Goal: Task Accomplishment & Management: Manage account settings

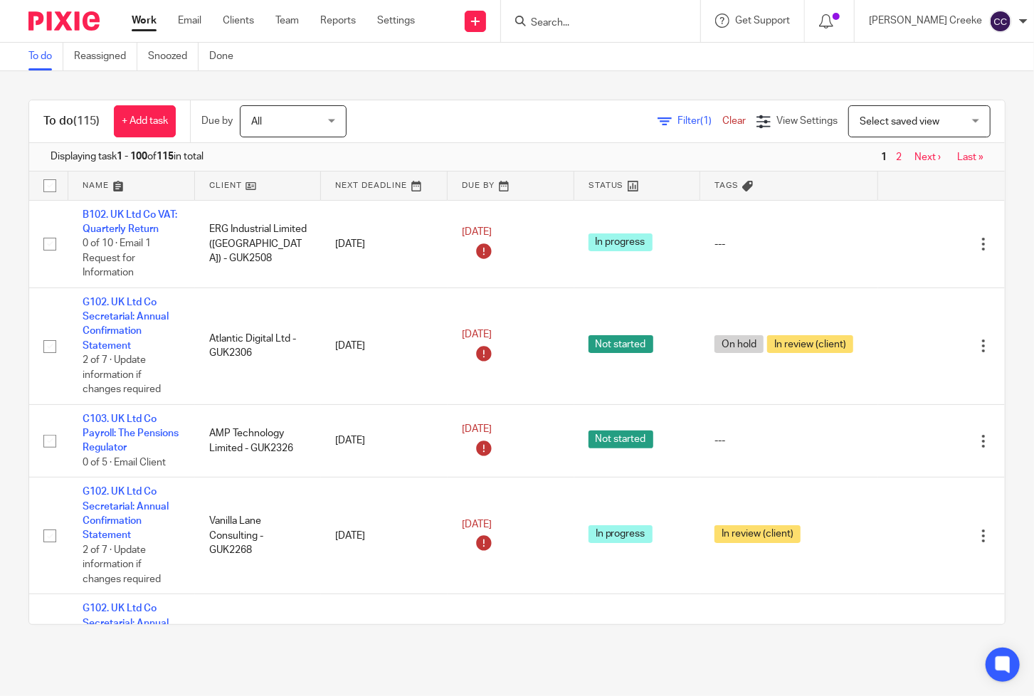
click at [879, 124] on span "Select saved view" at bounding box center [899, 122] width 80 height 10
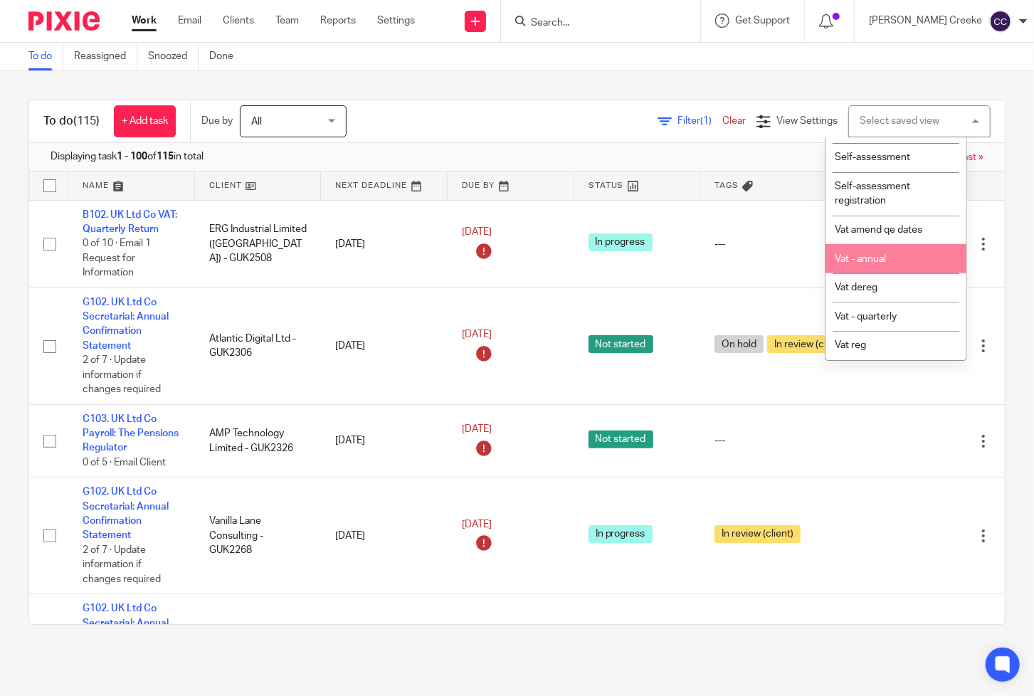
scroll to position [462, 0]
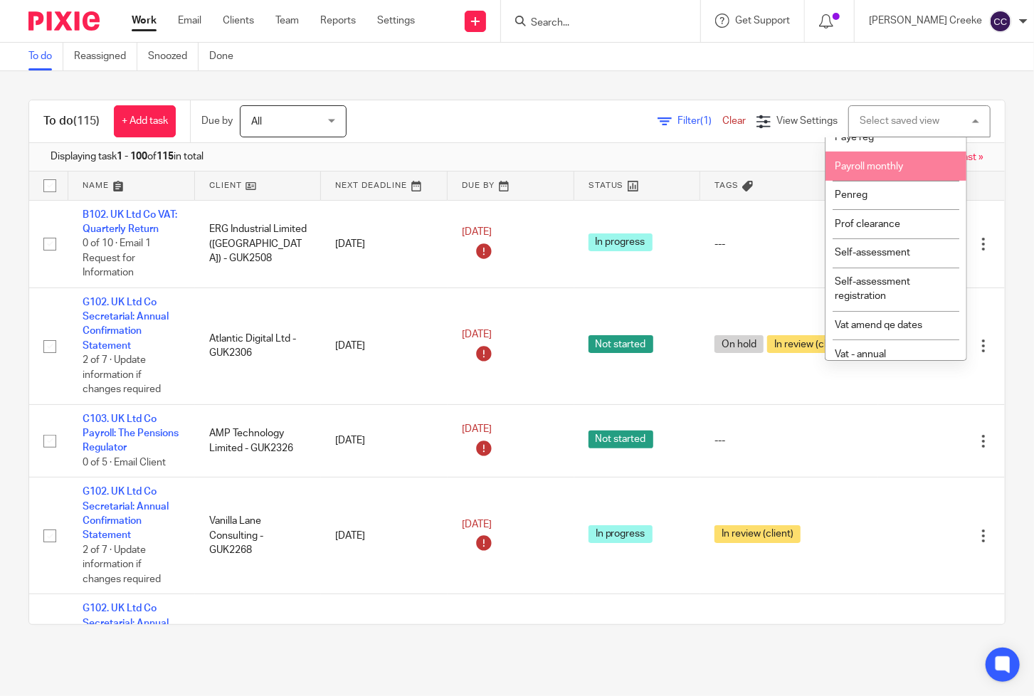
click at [874, 171] on span "Payroll monthly" at bounding box center [868, 166] width 68 height 10
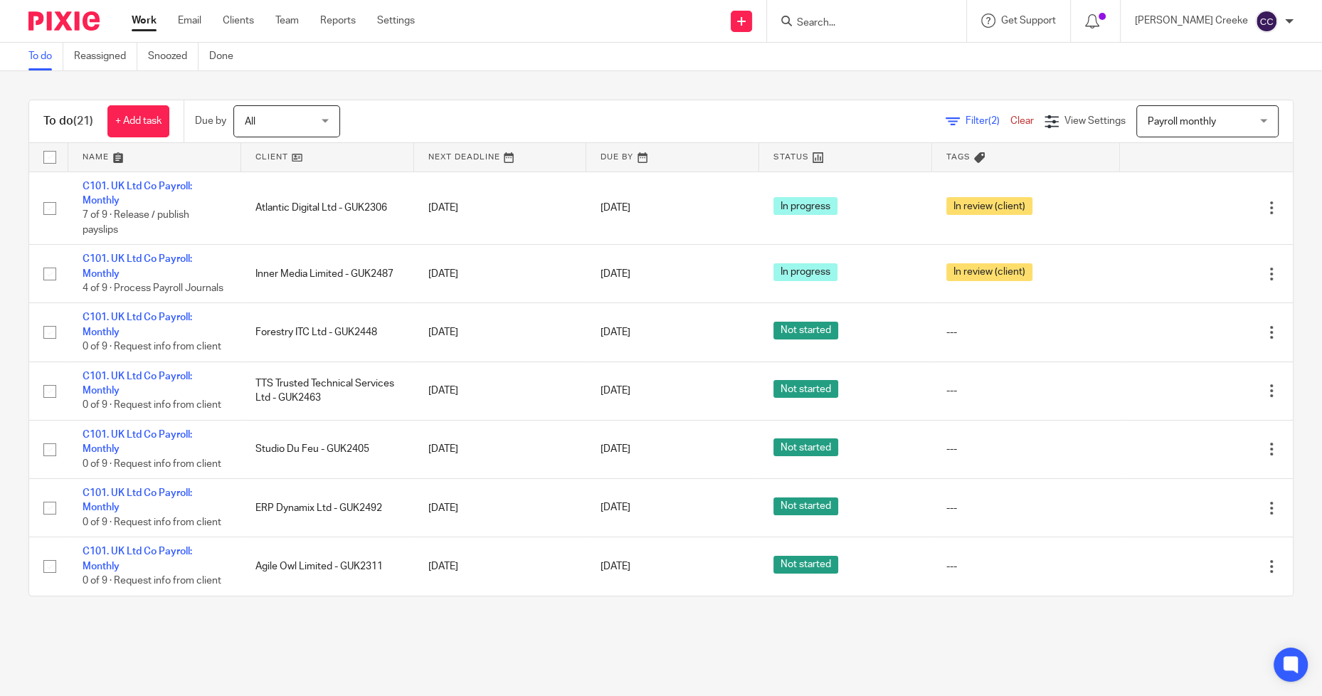
click at [273, 156] on link at bounding box center [327, 157] width 173 height 28
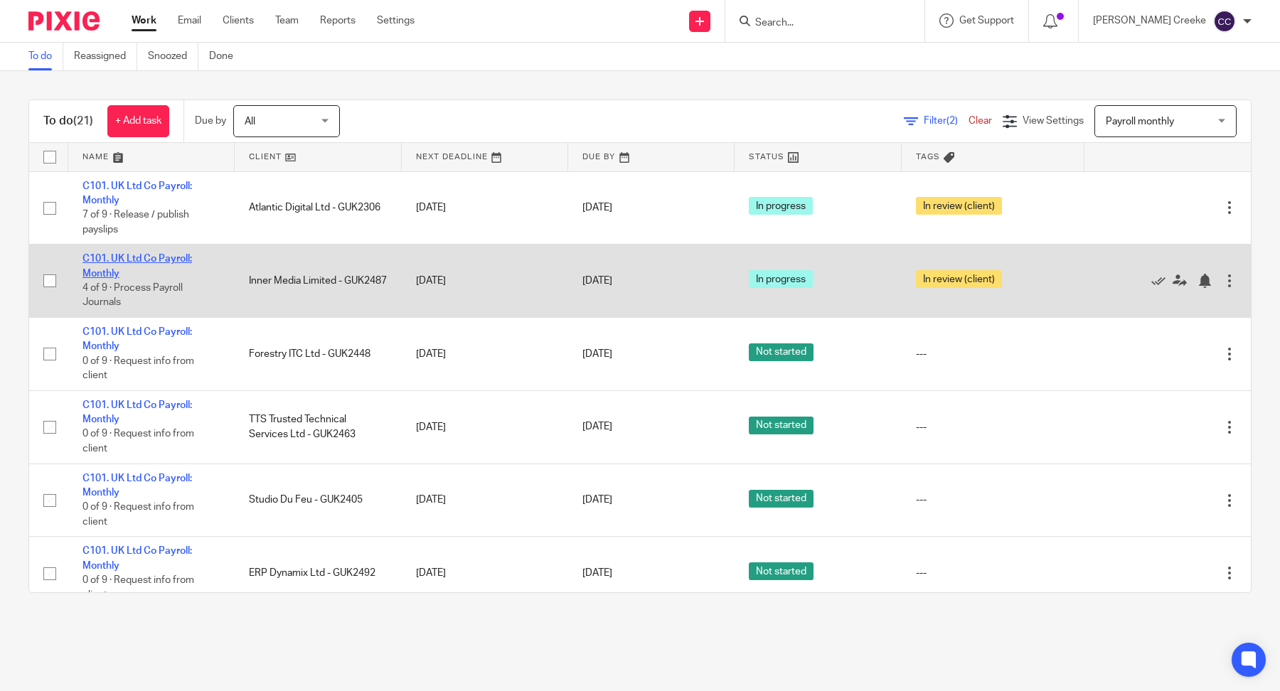
drag, startPoint x: 131, startPoint y: 253, endPoint x: 112, endPoint y: 258, distance: 19.2
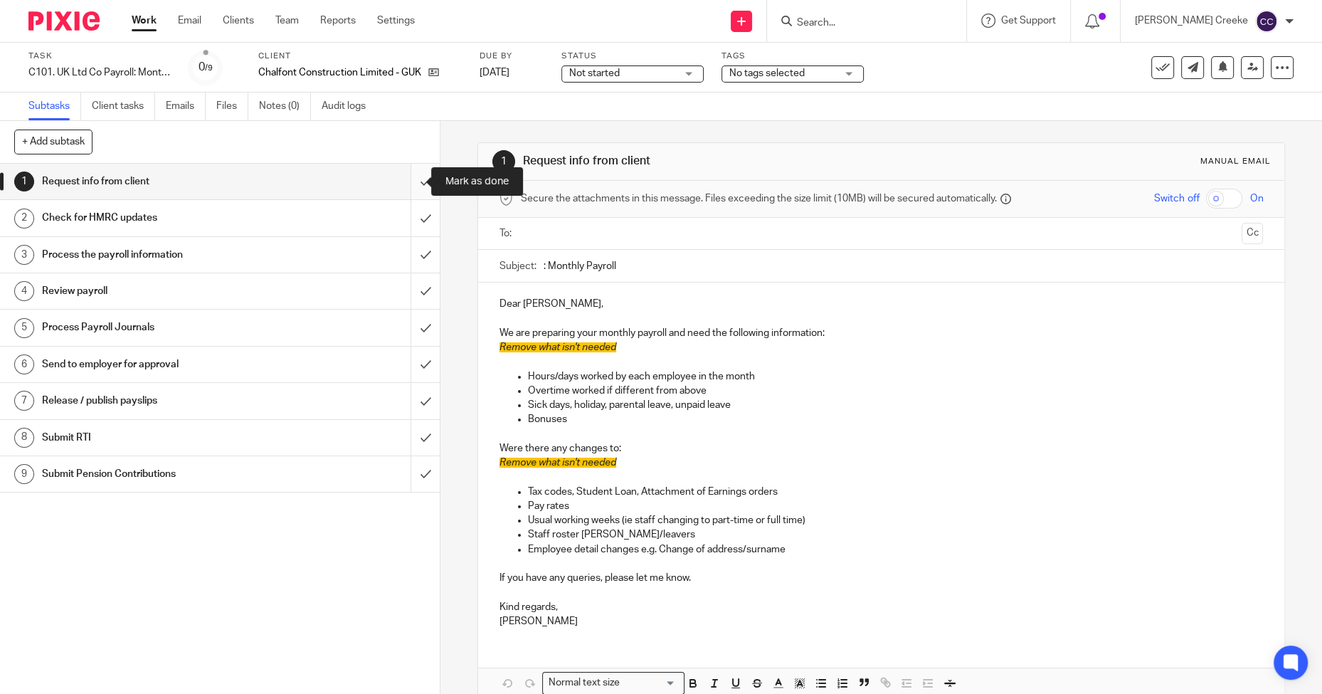
click at [413, 181] on input "submit" at bounding box center [220, 182] width 440 height 36
click at [413, 216] on input "submit" at bounding box center [220, 218] width 440 height 36
drag, startPoint x: 410, startPoint y: 250, endPoint x: 410, endPoint y: 274, distance: 23.5
click at [410, 252] on input "submit" at bounding box center [220, 255] width 440 height 36
click at [410, 284] on input "submit" at bounding box center [220, 291] width 440 height 36
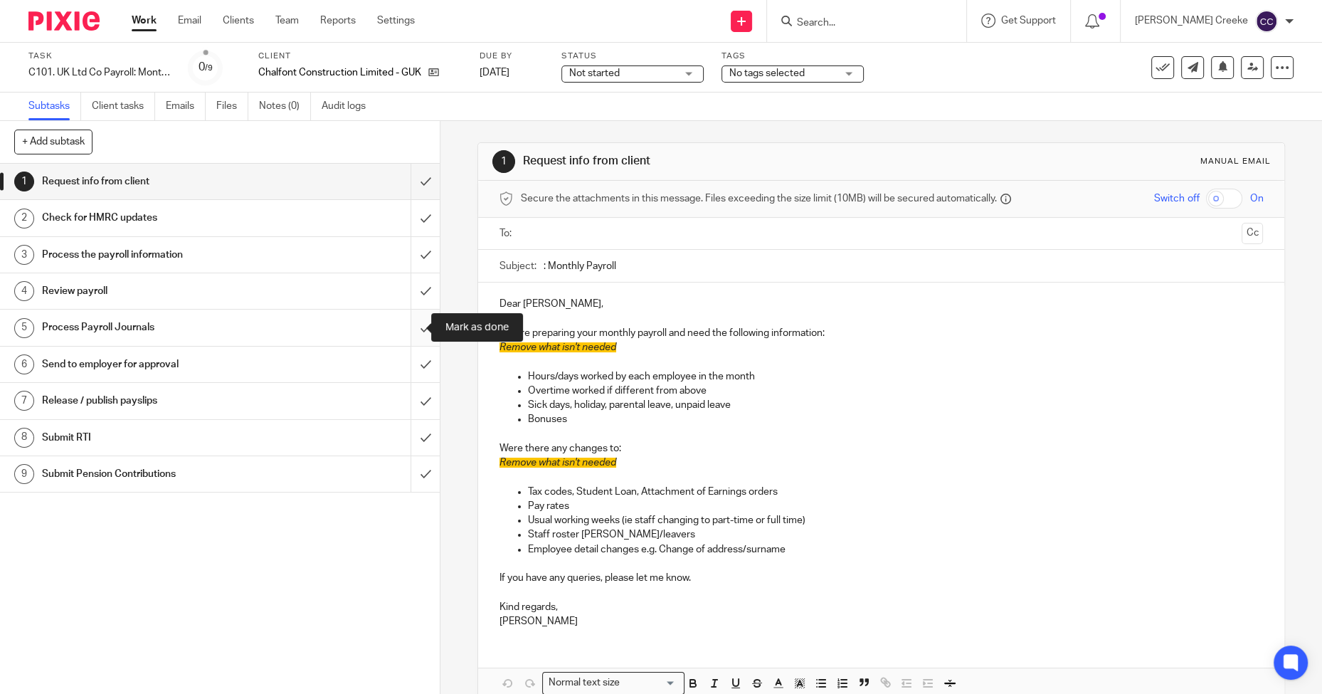
click at [402, 323] on input "submit" at bounding box center [220, 327] width 440 height 36
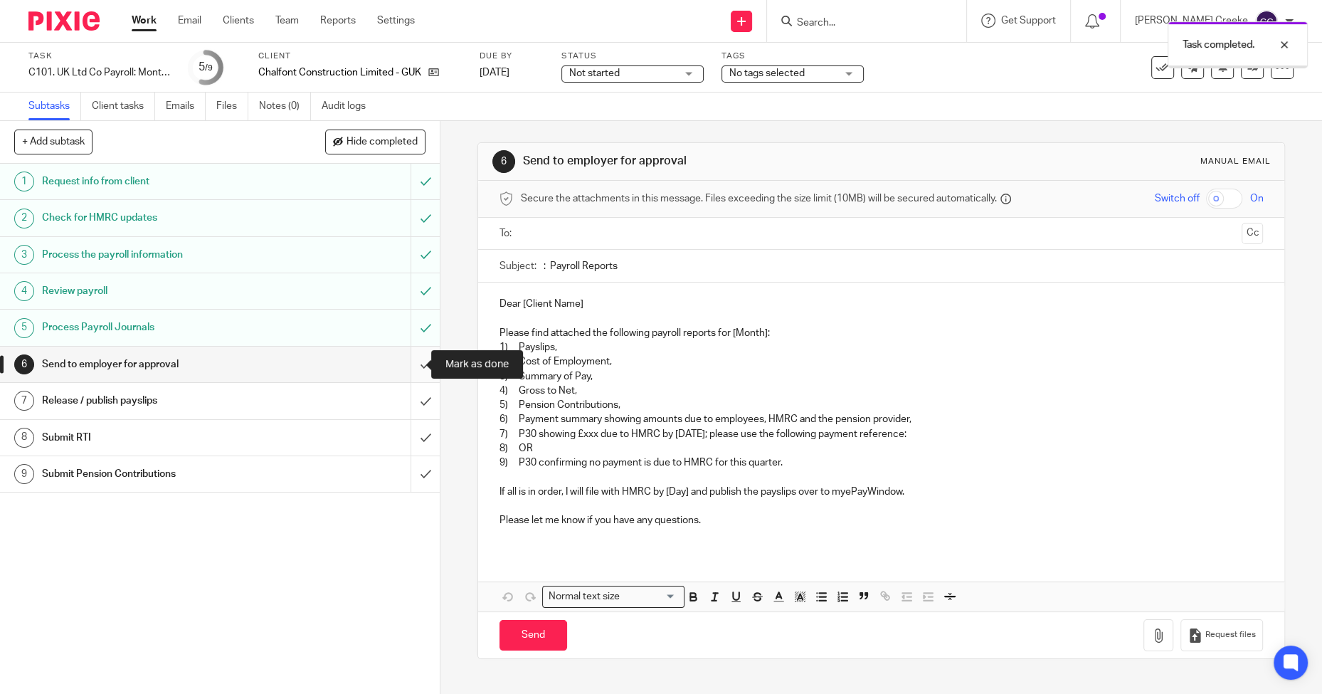
drag, startPoint x: 405, startPoint y: 360, endPoint x: 451, endPoint y: 307, distance: 70.1
click at [405, 359] on input "submit" at bounding box center [220, 364] width 440 height 36
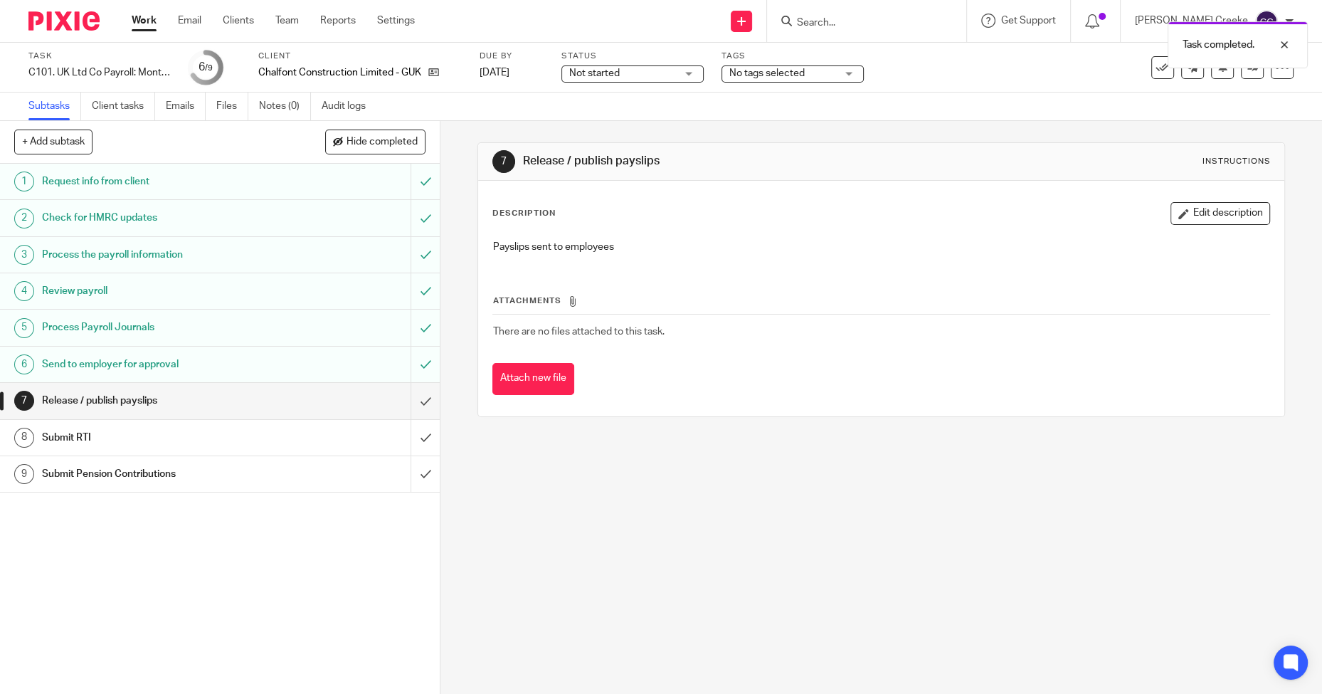
click at [615, 74] on span "Not started" at bounding box center [594, 73] width 51 height 10
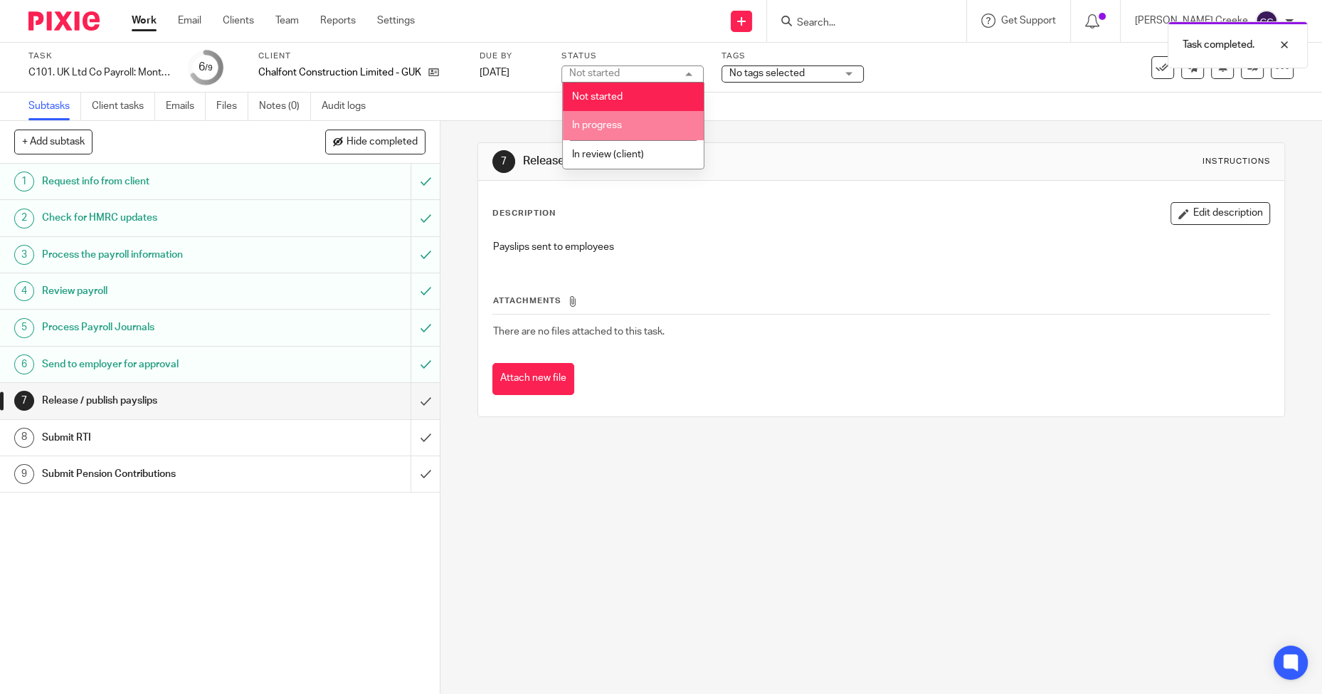
click at [618, 124] on span "In progress" at bounding box center [597, 125] width 50 height 10
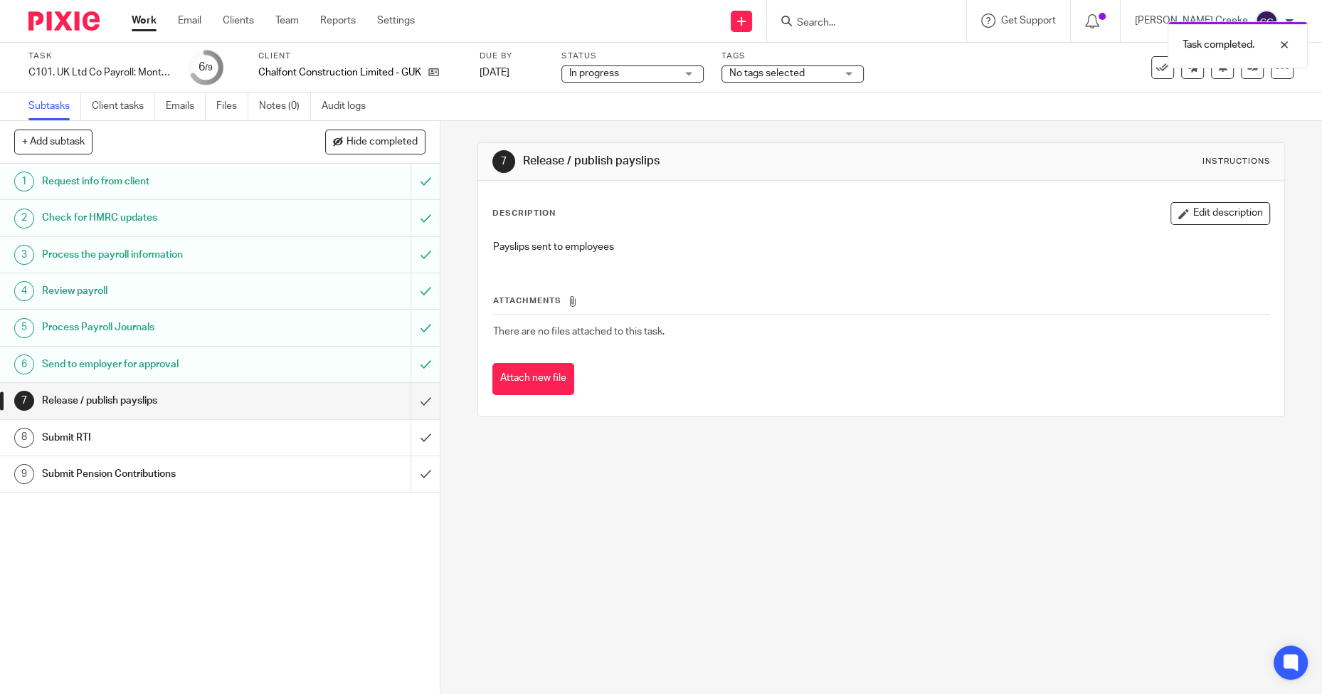
drag, startPoint x: 746, startPoint y: 76, endPoint x: 750, endPoint y: 100, distance: 24.7
click at [746, 77] on span "No tags selected" at bounding box center [766, 73] width 75 height 10
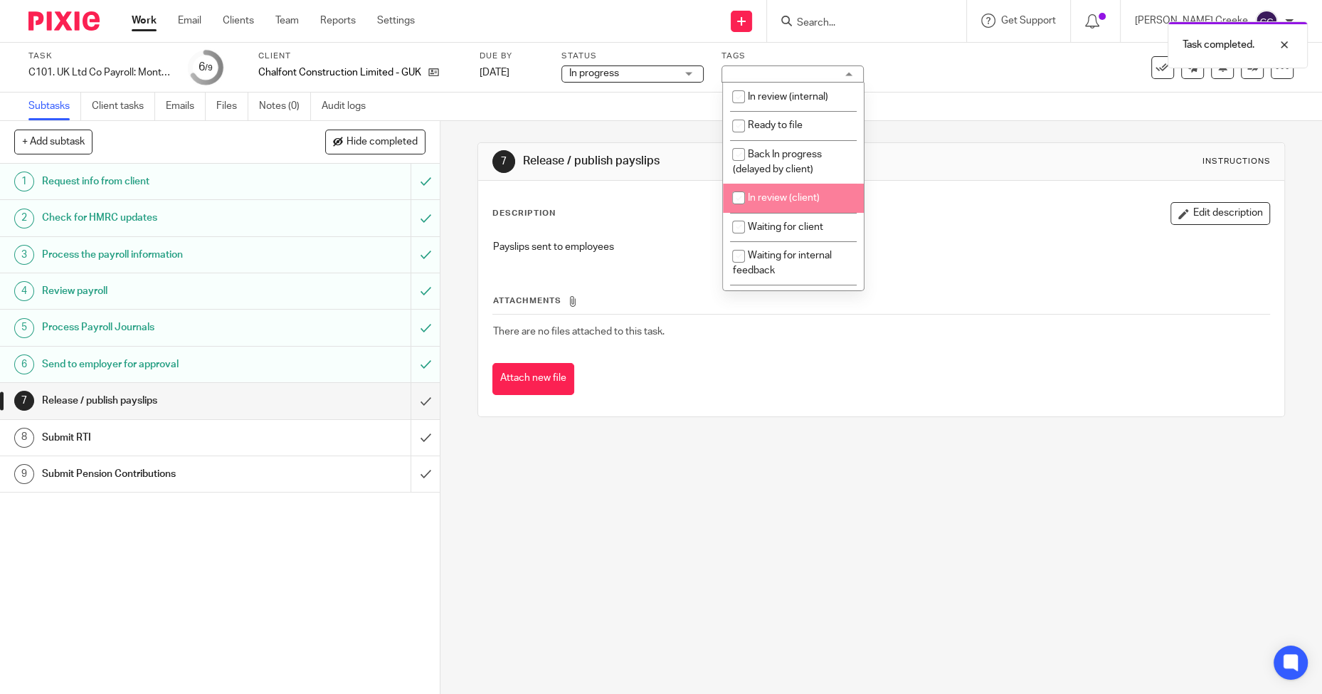
click at [792, 203] on span "In review (client)" at bounding box center [783, 198] width 72 height 10
checkbox input "true"
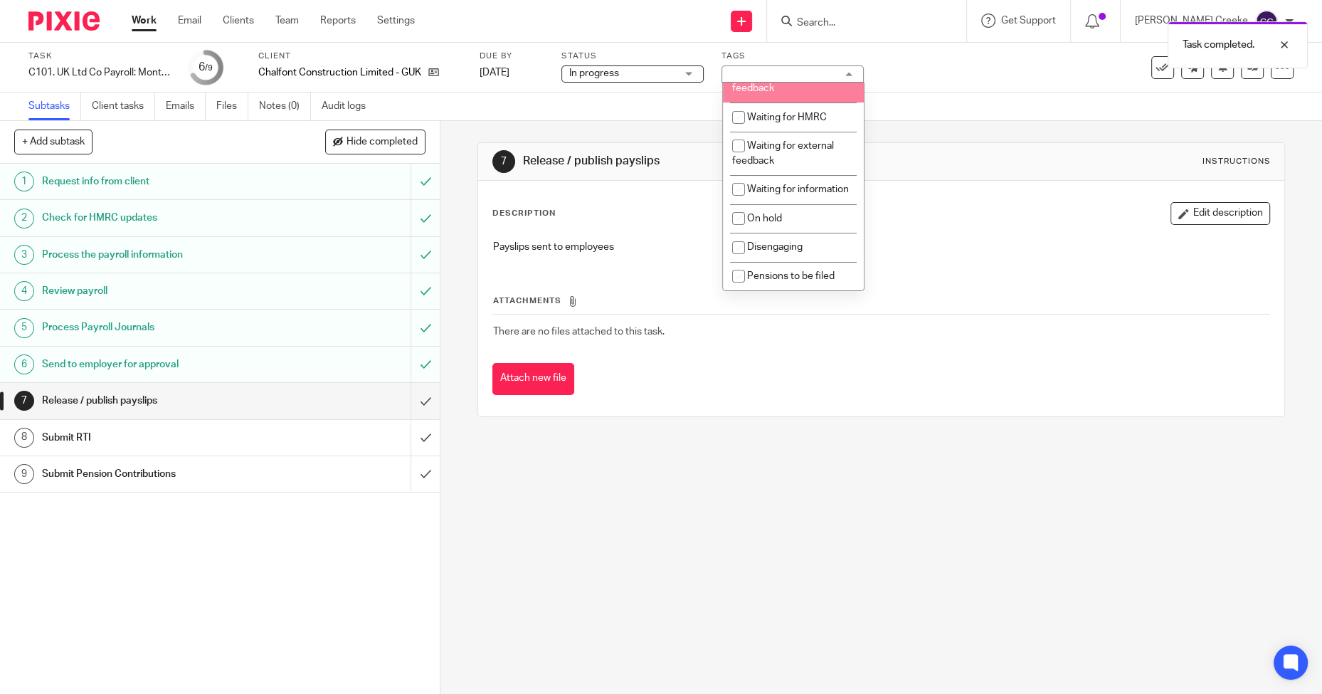
scroll to position [237, 0]
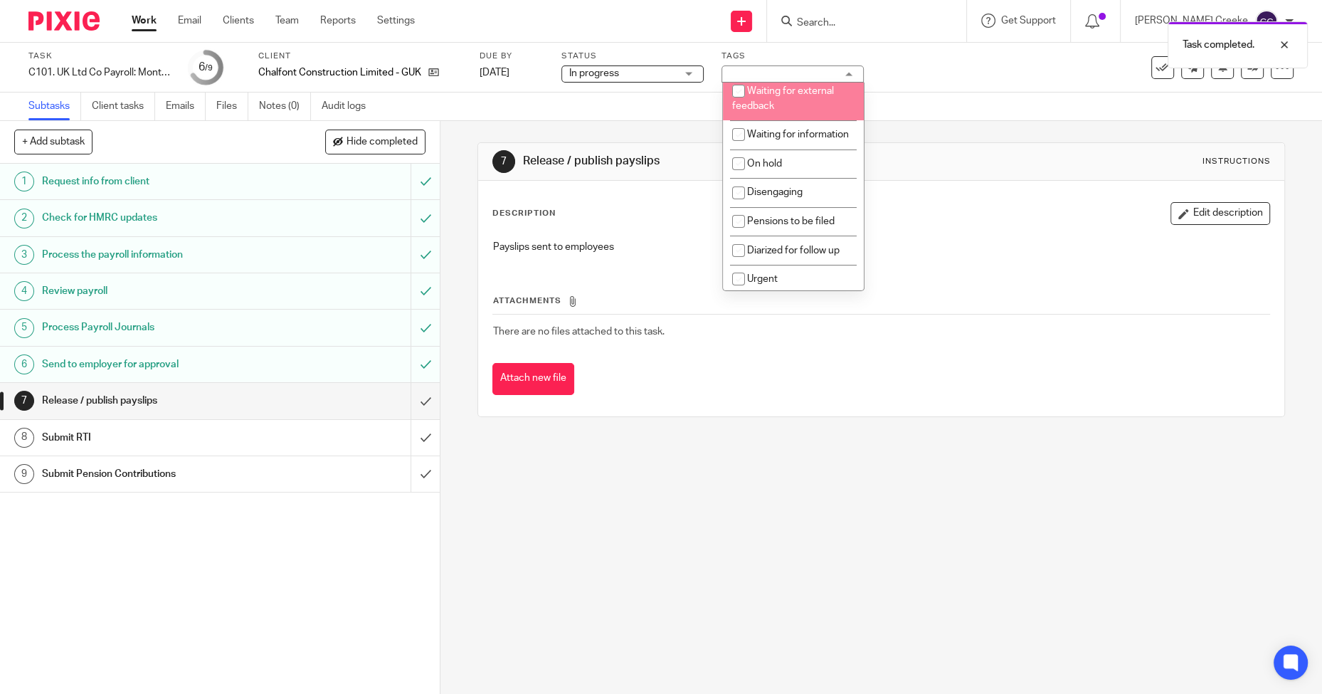
drag, startPoint x: 955, startPoint y: 79, endPoint x: 911, endPoint y: 38, distance: 59.9
click at [950, 77] on div "Task C101. UK Ltd Co Payroll: Monthly Save C101. UK Ltd Co Payroll: Monthly 6 /…" at bounding box center [555, 68] width 1054 height 34
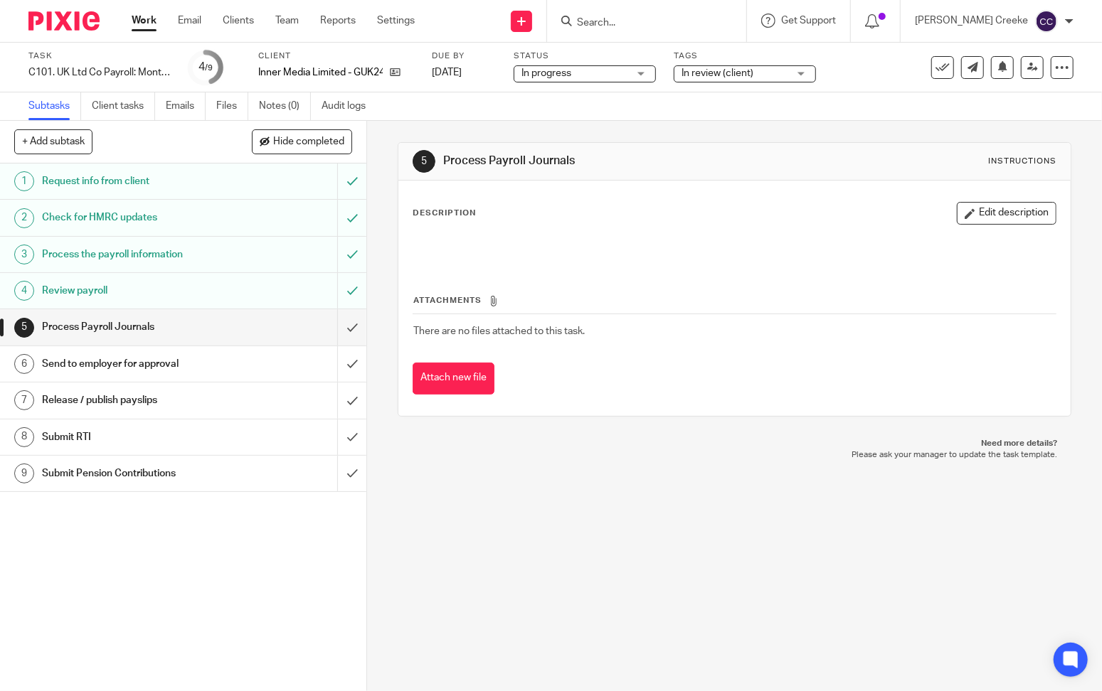
click at [754, 596] on div "5 Process Payroll Journals Instructions Description Edit description Attachment…" at bounding box center [734, 406] width 735 height 571
drag, startPoint x: 42, startPoint y: 596, endPoint x: 94, endPoint y: 462, distance: 144.1
click at [43, 590] on div "1 Request info from client 2 Check for HMRC updates 3 Process the payroll infor…" at bounding box center [183, 428] width 366 height 528
click at [337, 331] on input "submit" at bounding box center [183, 327] width 366 height 36
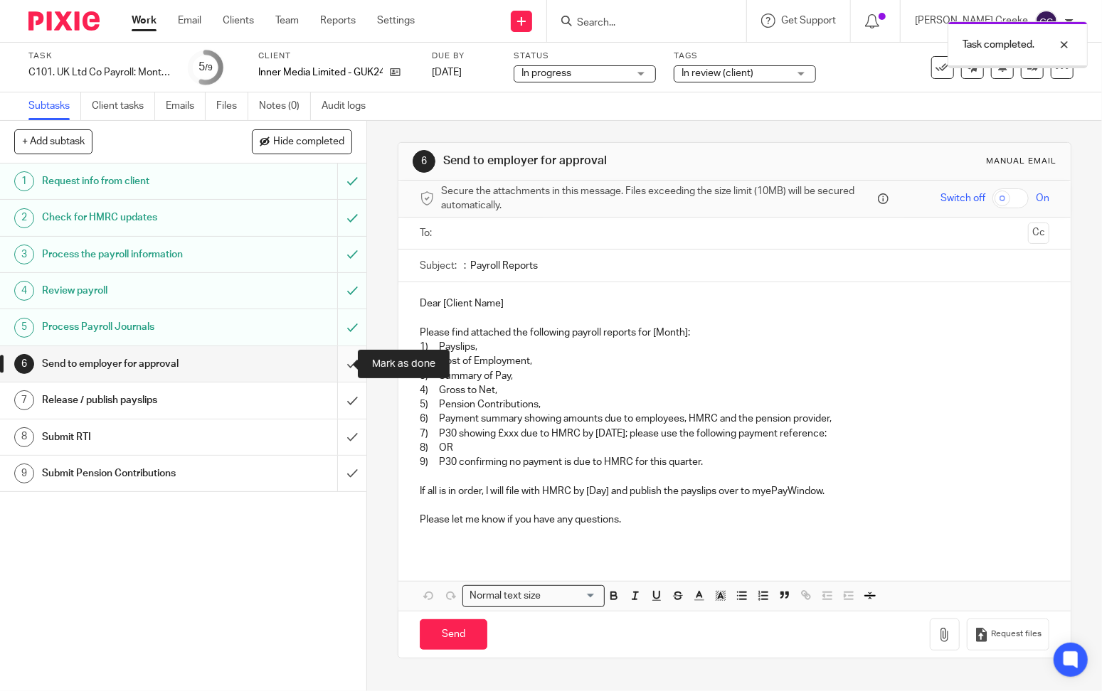
click at [341, 367] on input "submit" at bounding box center [183, 364] width 366 height 36
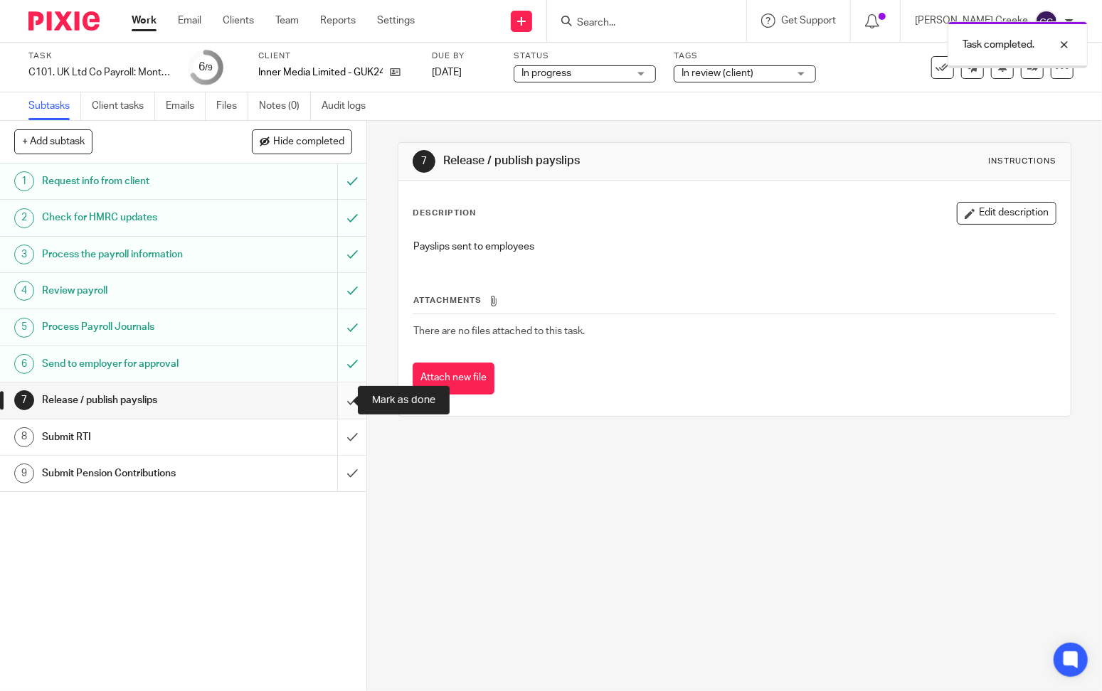
drag, startPoint x: 0, startPoint y: 0, endPoint x: 335, endPoint y: 404, distance: 524.9
click at [335, 404] on input "submit" at bounding box center [183, 401] width 366 height 36
click at [336, 436] on input "submit" at bounding box center [183, 438] width 366 height 36
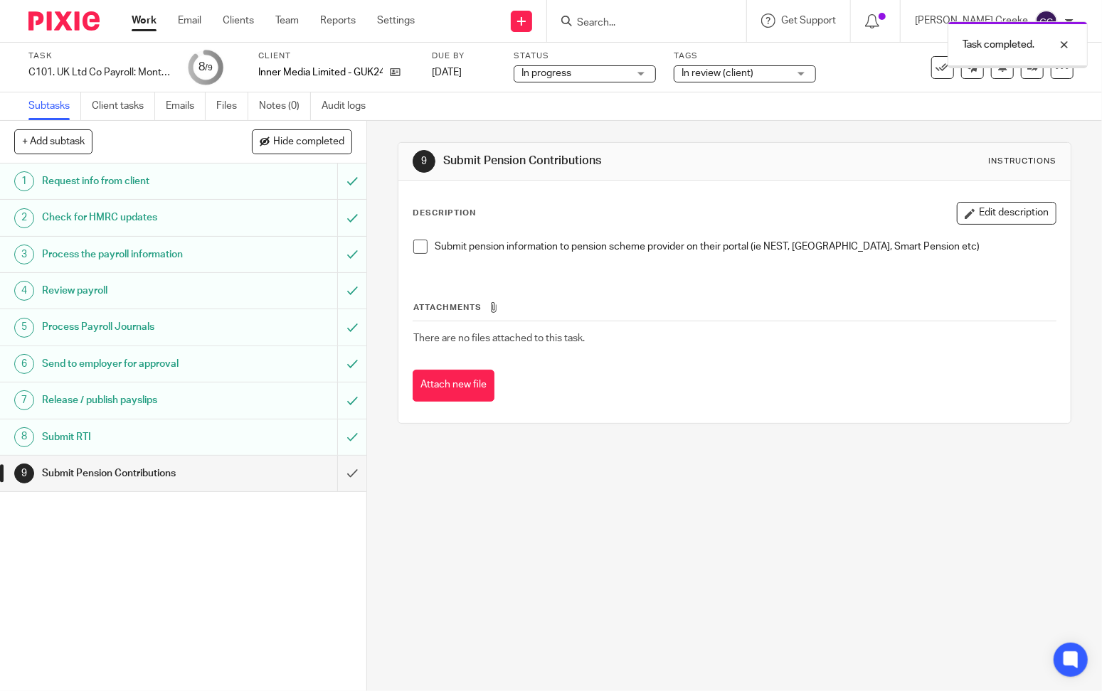
click at [696, 70] on span "In review (client)" at bounding box center [717, 73] width 72 height 10
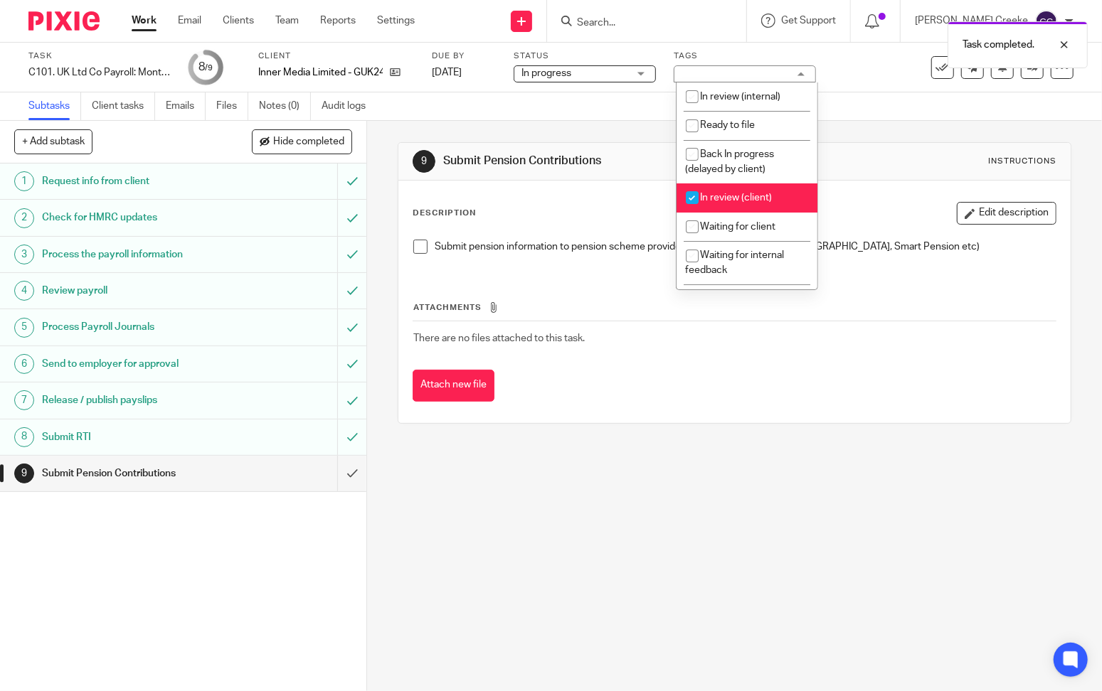
click at [711, 192] on li "In review (client)" at bounding box center [747, 198] width 141 height 29
checkbox input "false"
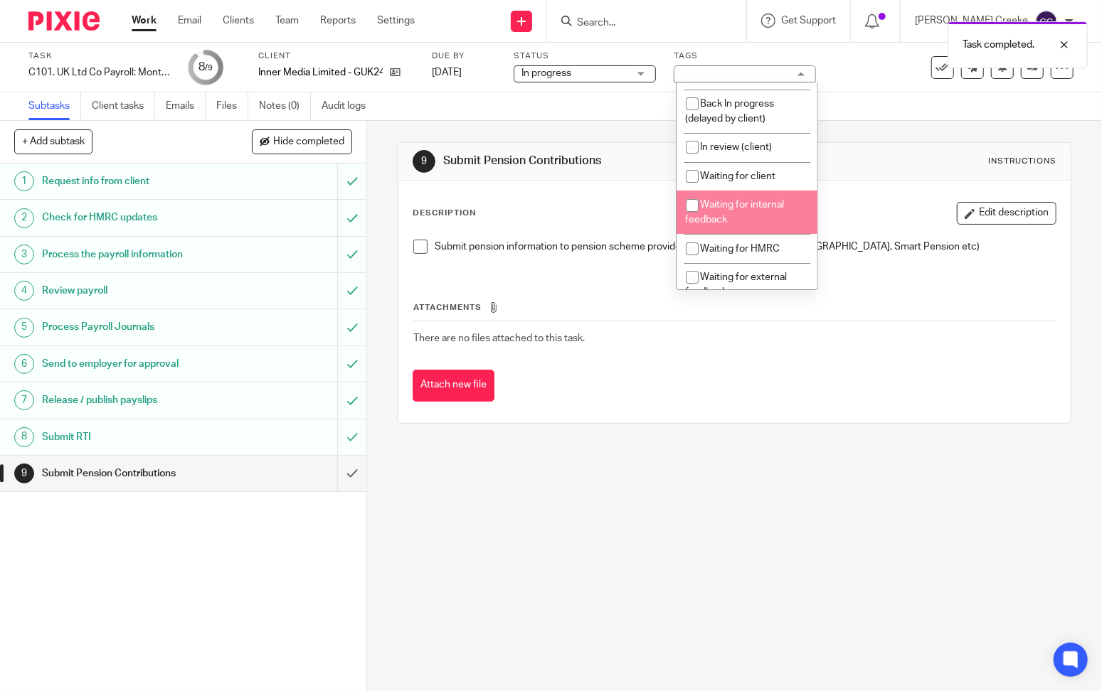
scroll to position [330, 0]
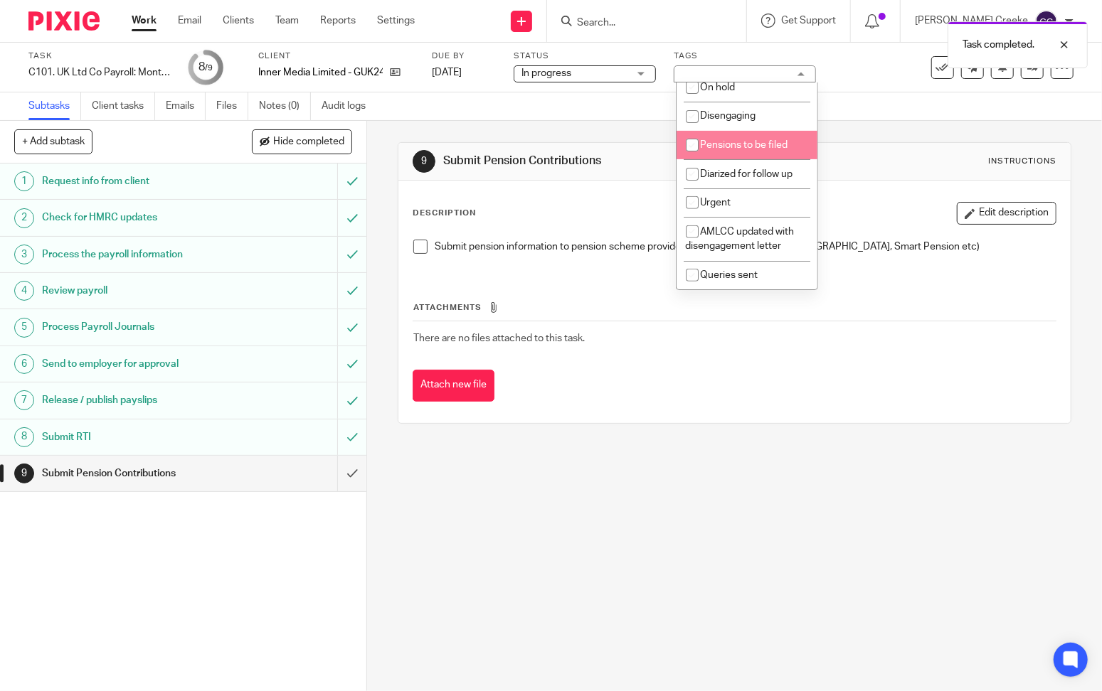
click at [728, 131] on li "Pensions to be filed" at bounding box center [747, 145] width 141 height 29
checkbox input "true"
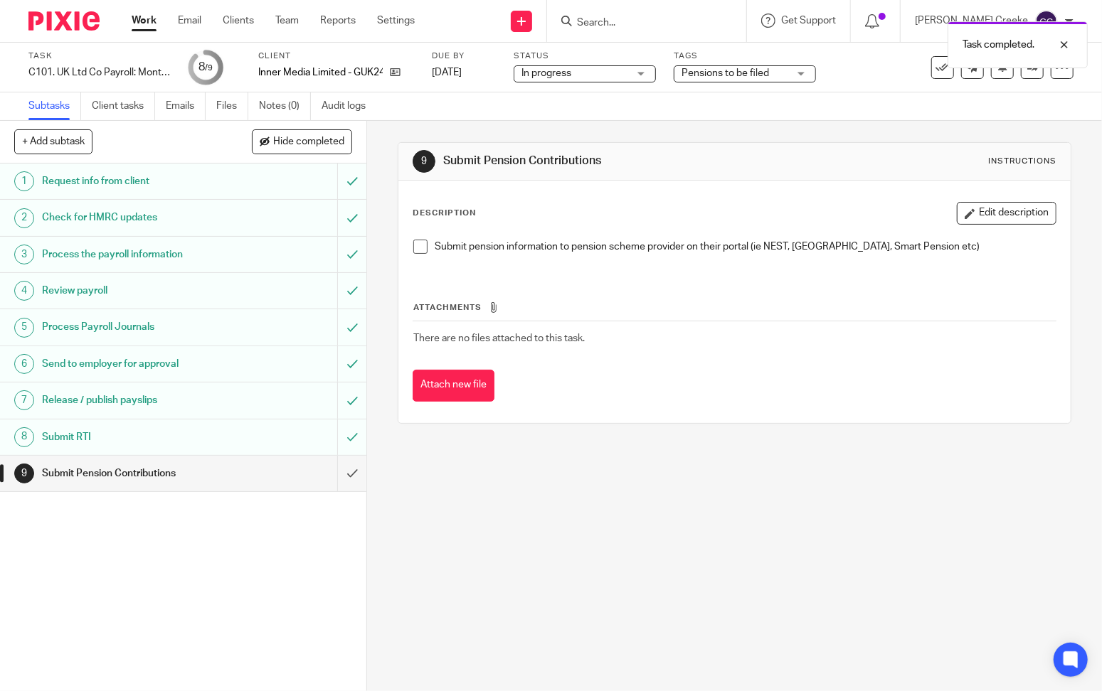
drag, startPoint x: 681, startPoint y: 567, endPoint x: 497, endPoint y: 272, distance: 347.6
click at [675, 546] on div "9 Submit Pension Contributions Instructions Description Edit description Submit…" at bounding box center [734, 406] width 735 height 571
click at [280, 109] on link "Notes (0)" at bounding box center [285, 106] width 52 height 28
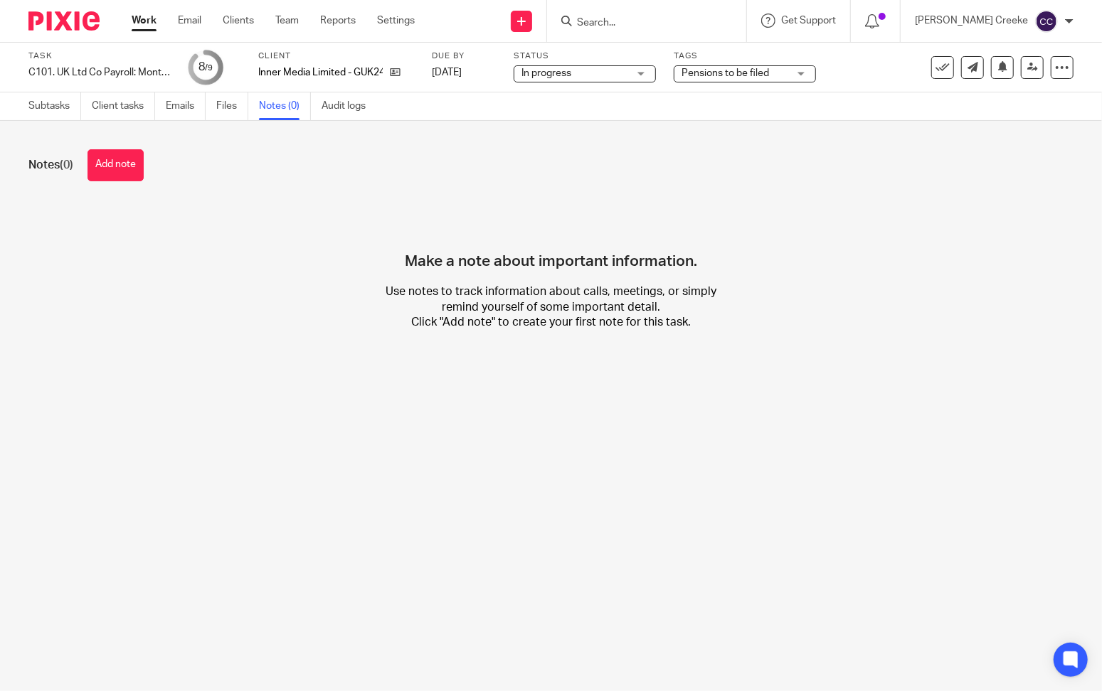
drag, startPoint x: 121, startPoint y: 170, endPoint x: 154, endPoint y: 181, distance: 34.4
click at [122, 169] on button "Add note" at bounding box center [115, 165] width 56 height 32
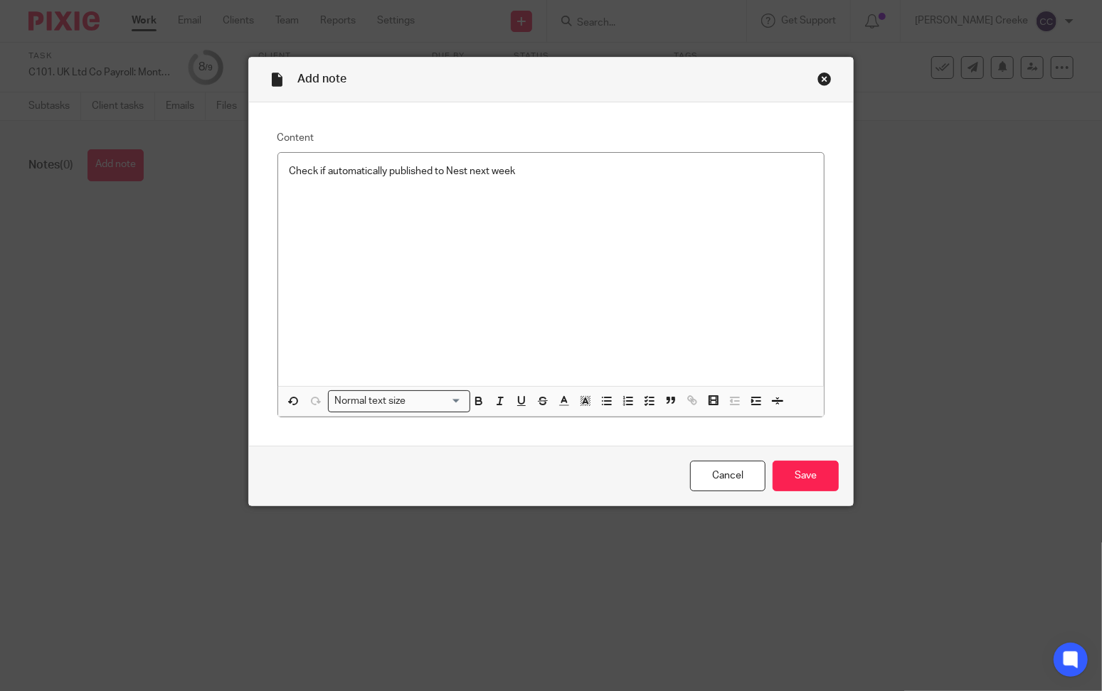
click at [800, 452] on div "Cancel Save" at bounding box center [551, 476] width 605 height 60
drag, startPoint x: 798, startPoint y: 485, endPoint x: 796, endPoint y: 465, distance: 20.0
click at [797, 485] on input "Save" at bounding box center [806, 476] width 66 height 31
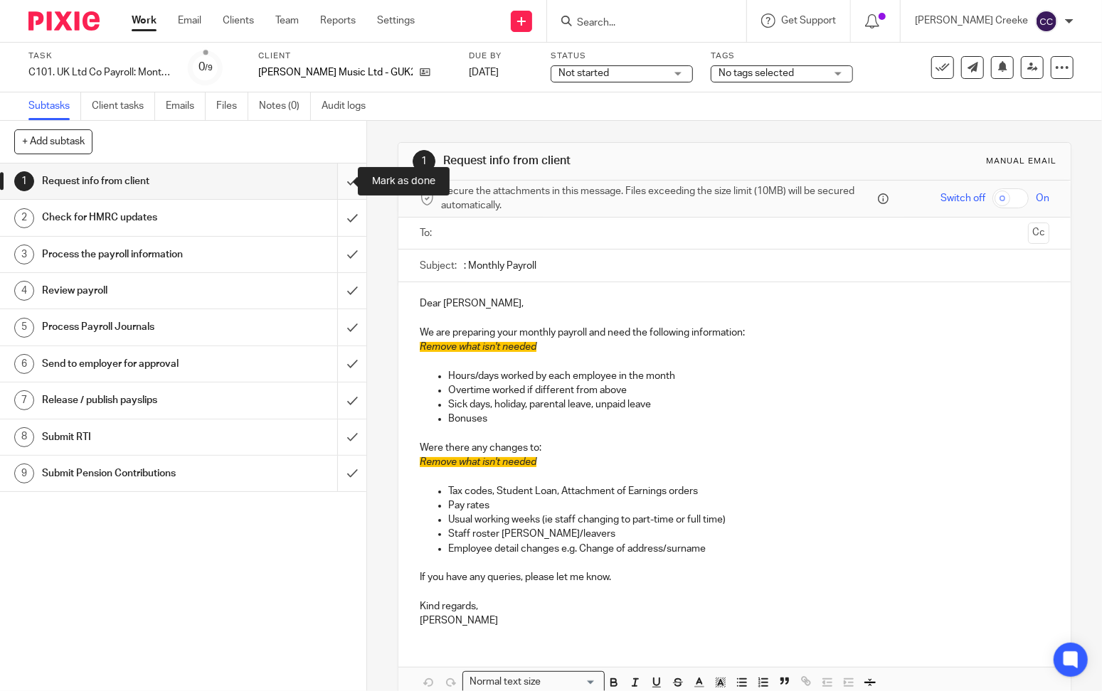
click at [336, 189] on input "submit" at bounding box center [183, 182] width 366 height 36
click at [579, 73] on span "Not started" at bounding box center [583, 73] width 51 height 10
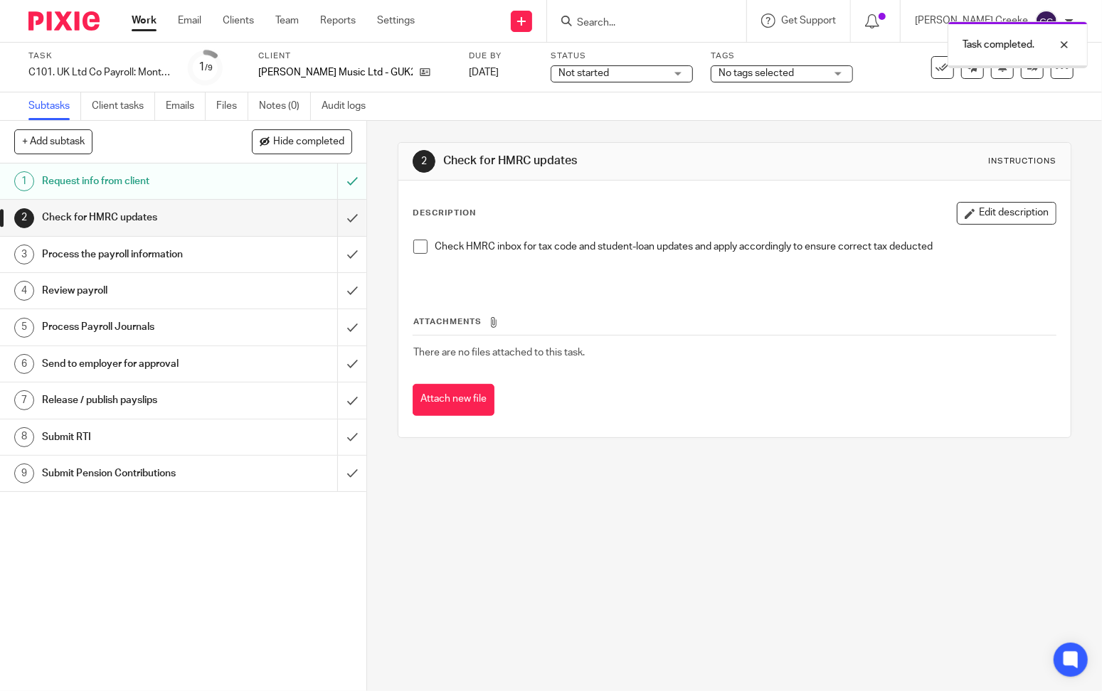
drag, startPoint x: 585, startPoint y: 73, endPoint x: 576, endPoint y: 122, distance: 49.9
click at [585, 75] on span "Not started" at bounding box center [583, 73] width 51 height 10
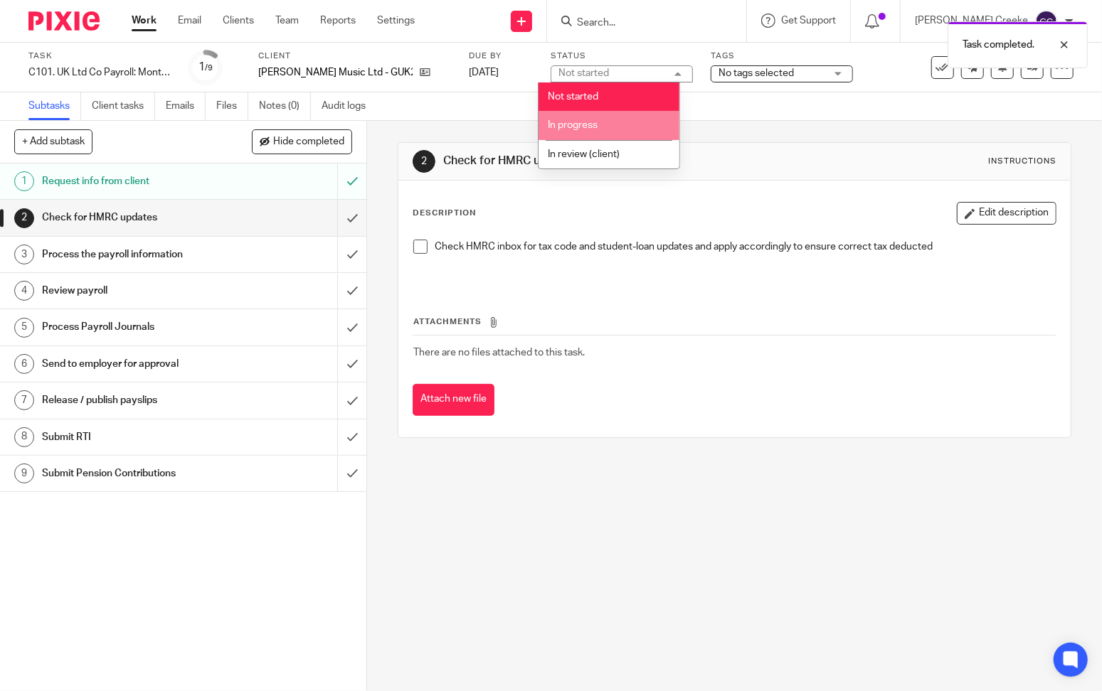
drag, startPoint x: 576, startPoint y: 132, endPoint x: 548, endPoint y: 136, distance: 28.7
click at [577, 132] on li "In progress" at bounding box center [609, 125] width 141 height 29
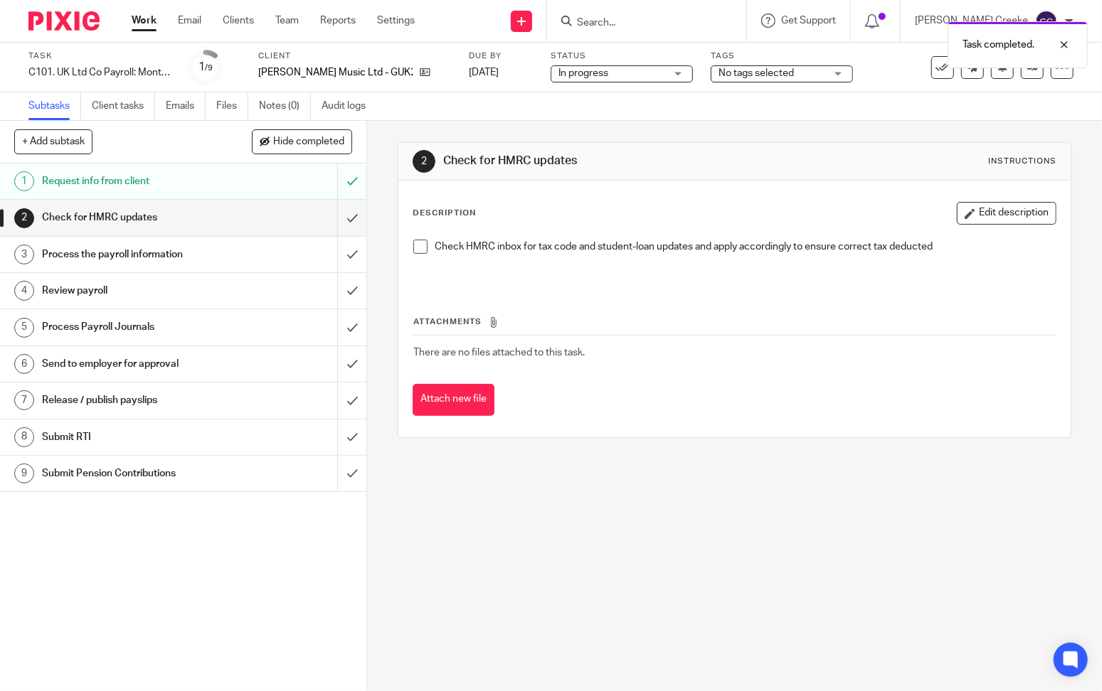
drag, startPoint x: 767, startPoint y: 74, endPoint x: 776, endPoint y: 152, distance: 78.8
click at [768, 75] on span "No tags selected" at bounding box center [755, 73] width 75 height 10
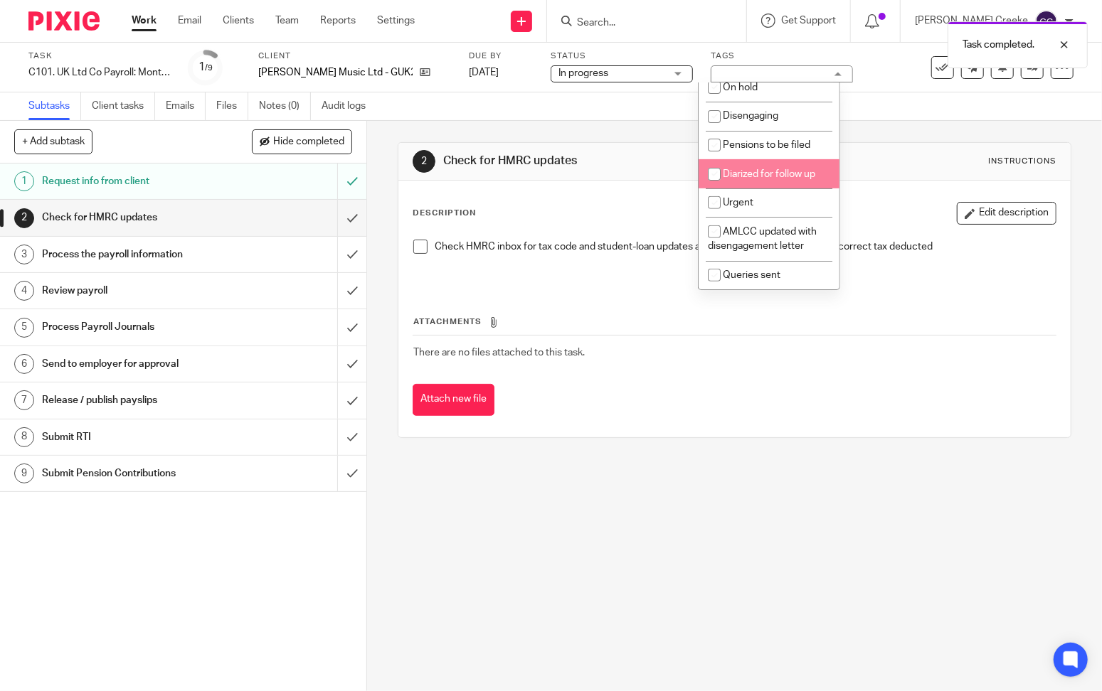
scroll to position [237, 0]
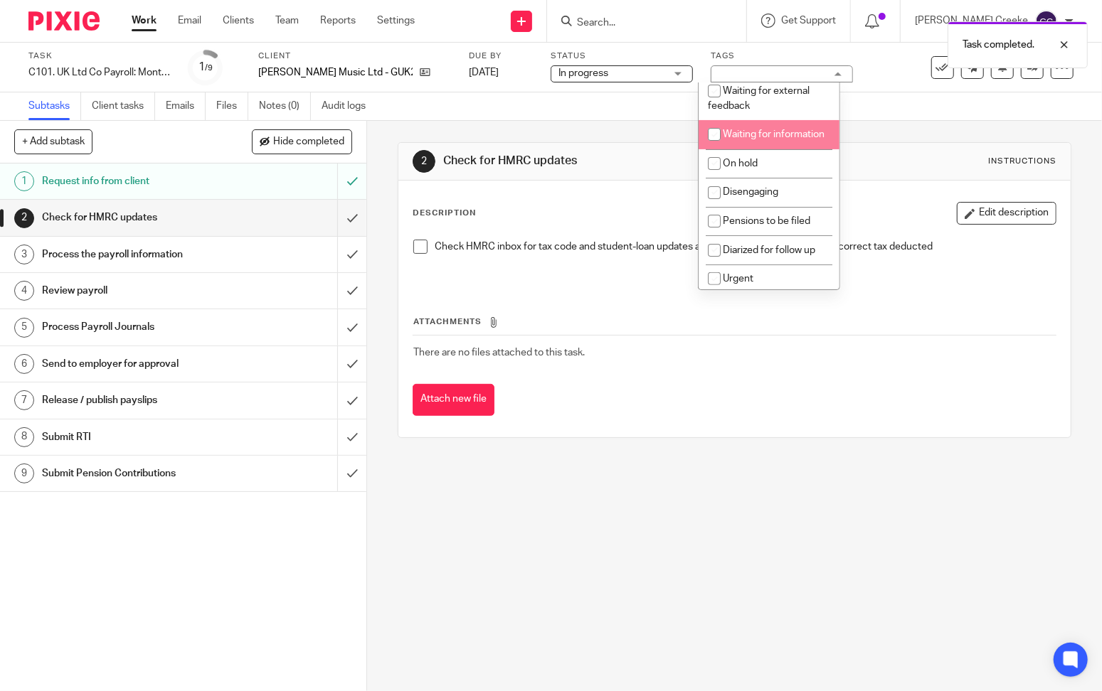
click at [775, 124] on li "Waiting for information" at bounding box center [769, 134] width 141 height 29
checkbox input "true"
